Goal: Information Seeking & Learning: Find specific fact

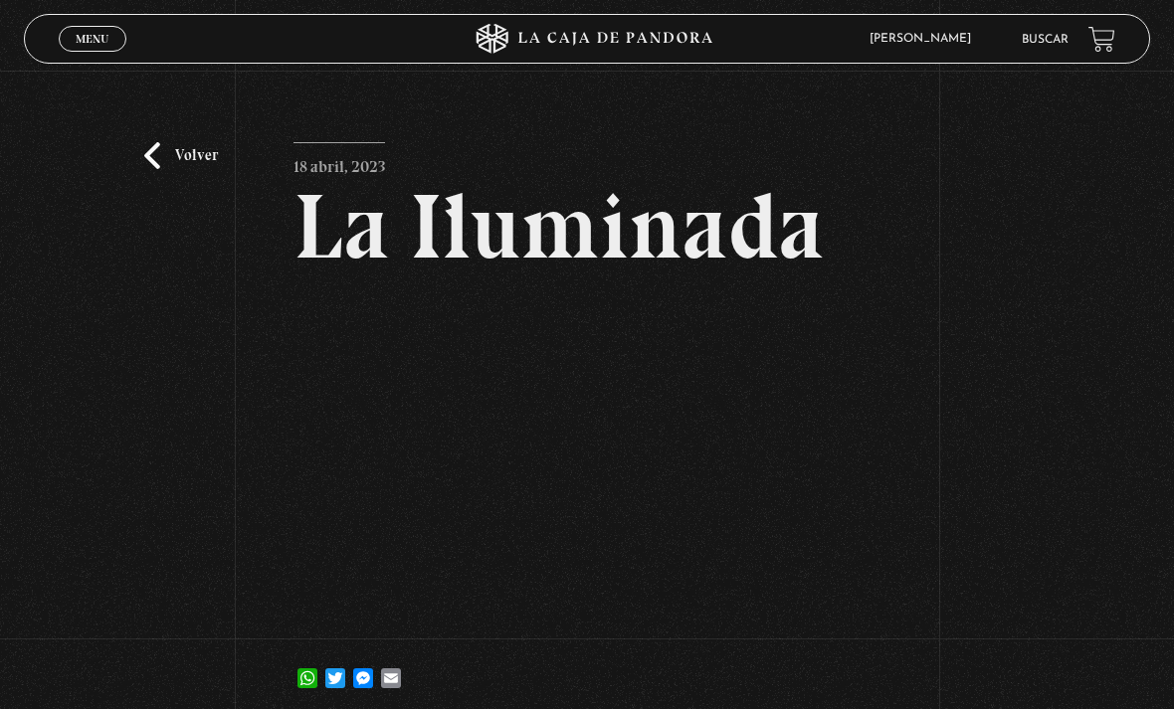
scroll to position [55, 0]
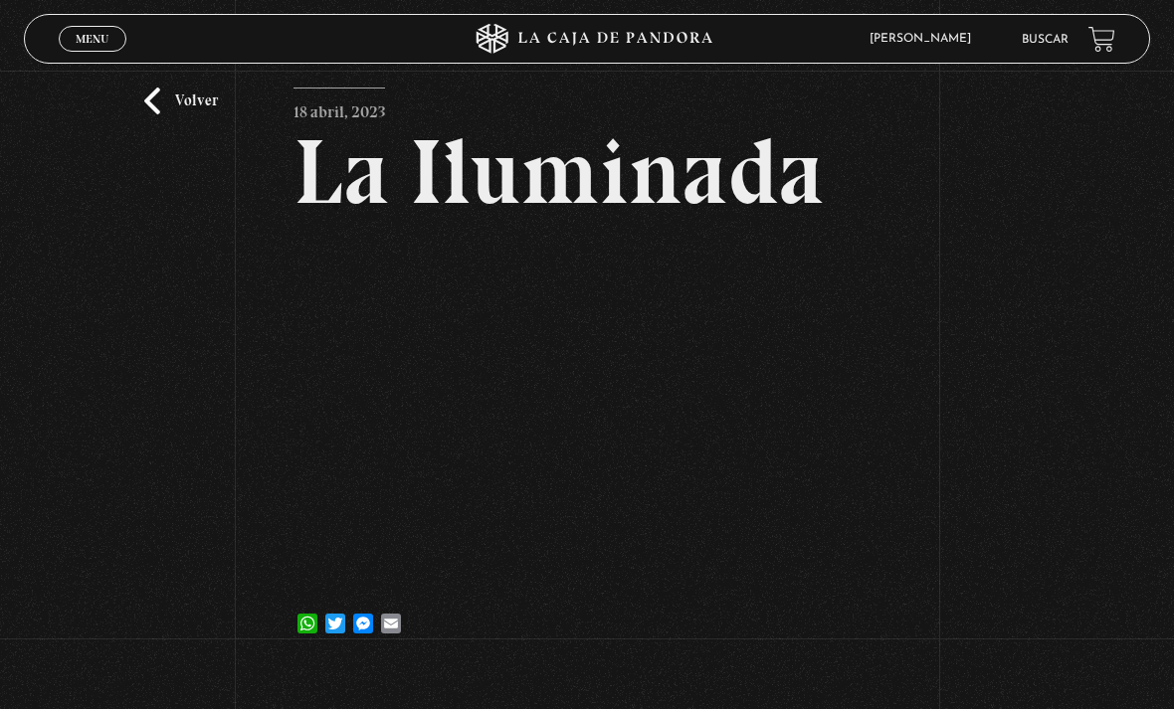
click at [1033, 39] on link "Buscar" at bounding box center [1044, 40] width 47 height 12
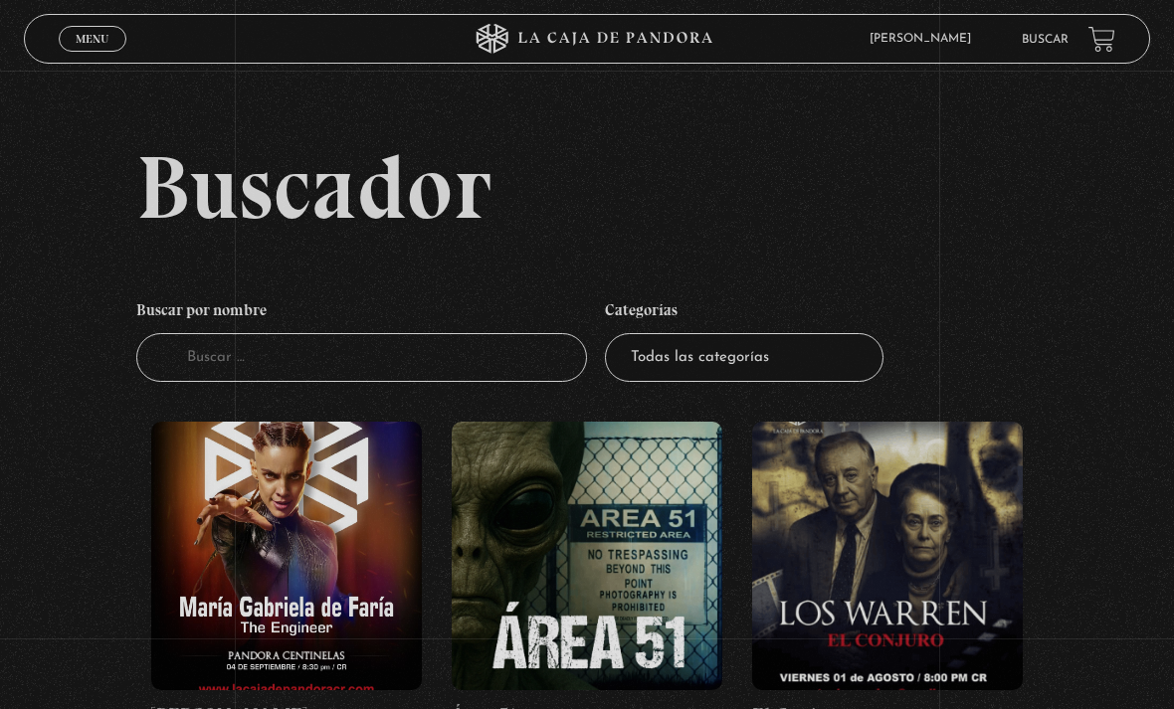
click at [272, 380] on input "Buscador" at bounding box center [361, 357] width 451 height 49
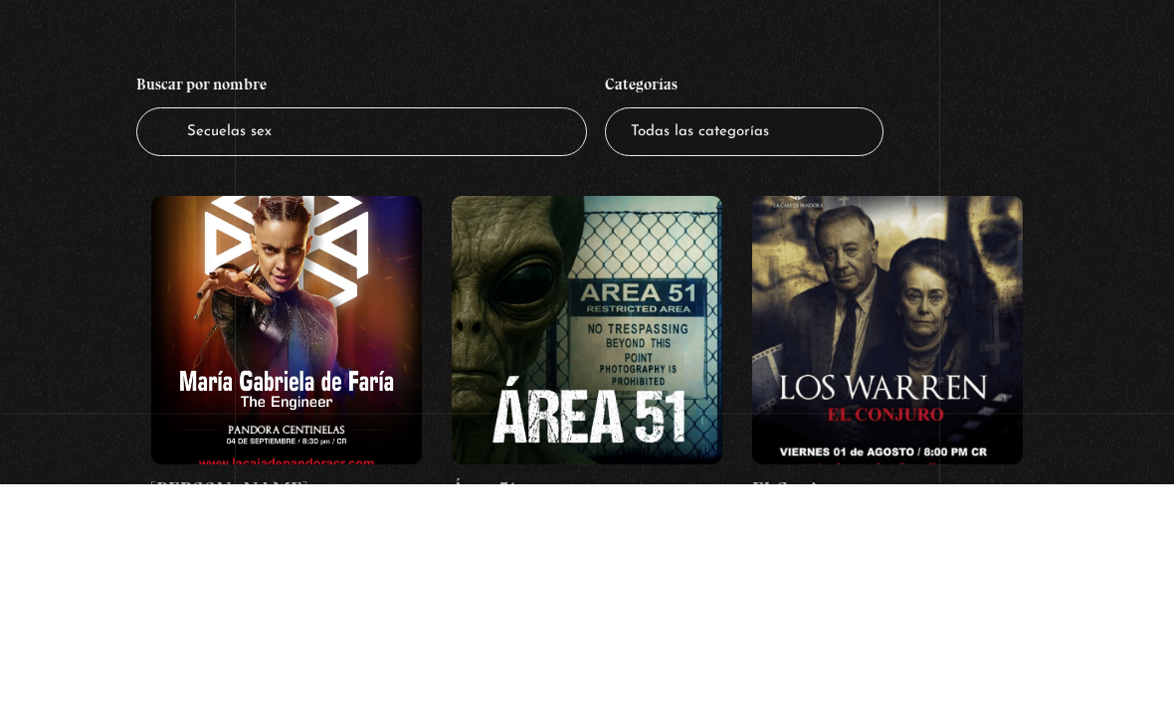
type input "Secuelas sexu"
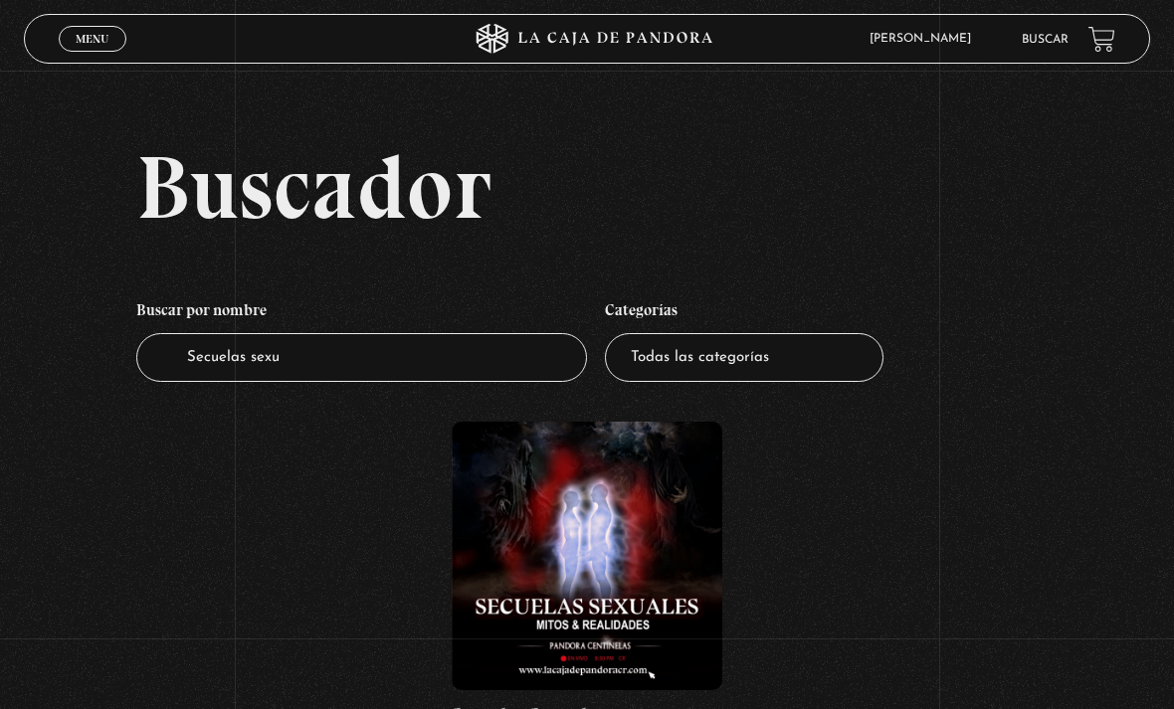
click at [561, 603] on figure at bounding box center [587, 556] width 271 height 269
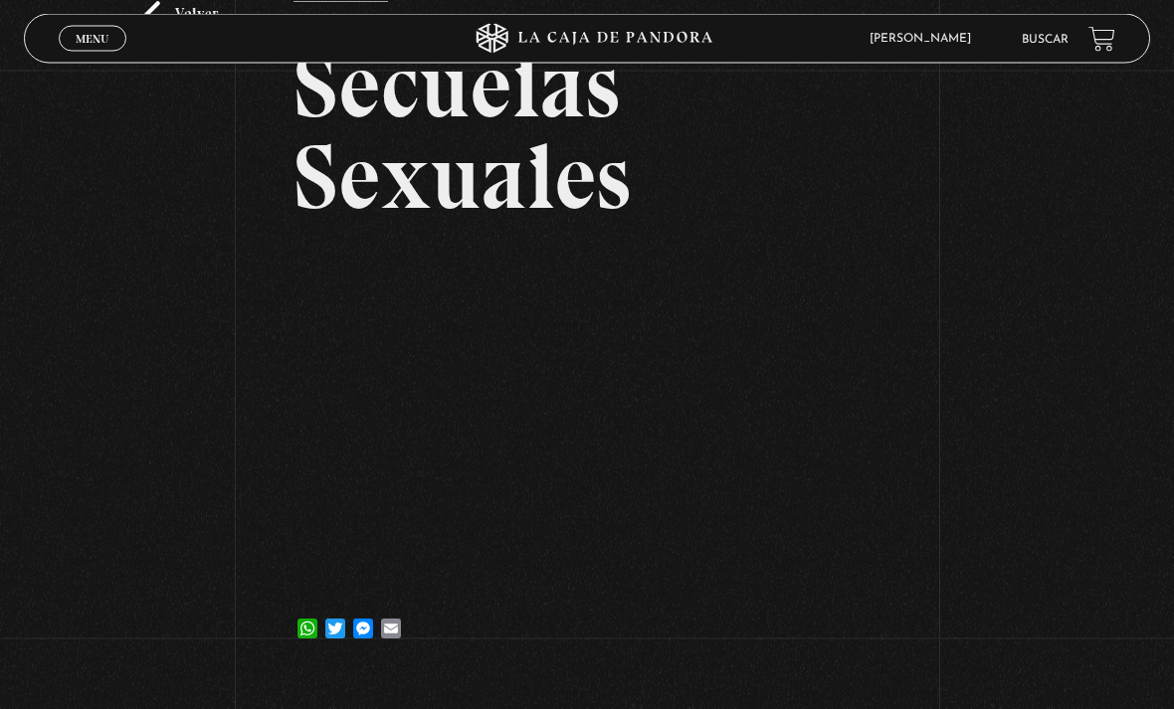
scroll to position [153, 0]
